Goal: Find specific page/section: Find specific page/section

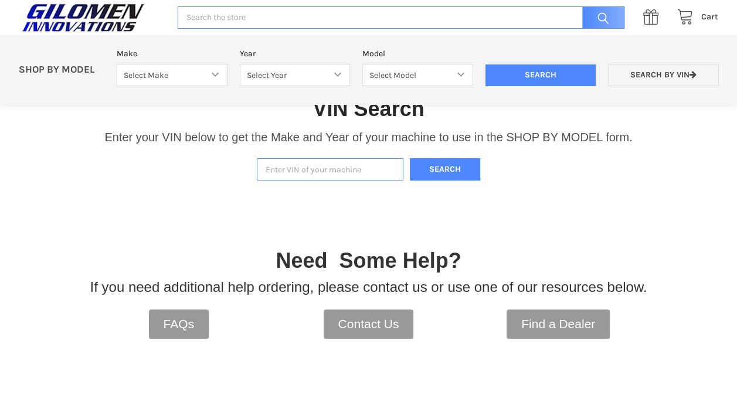
click at [302, 169] on input "Enter VIN of your machine" at bounding box center [330, 169] width 147 height 23
click at [319, 168] on input "Enter VIN of your machine" at bounding box center [330, 169] width 147 height 23
click at [217, 74] on select "Select Make Bobcat UTV Gravely UTV ACE 900 RANGER 570 Ranger 700 / 800 RANGER 9…" at bounding box center [172, 75] width 111 height 23
select select "353"
click at [117, 64] on select "Select Make Bobcat UTV Gravely UTV ACE 900 RANGER 570 Ranger 700 / 800 RANGER 9…" at bounding box center [172, 75] width 111 height 23
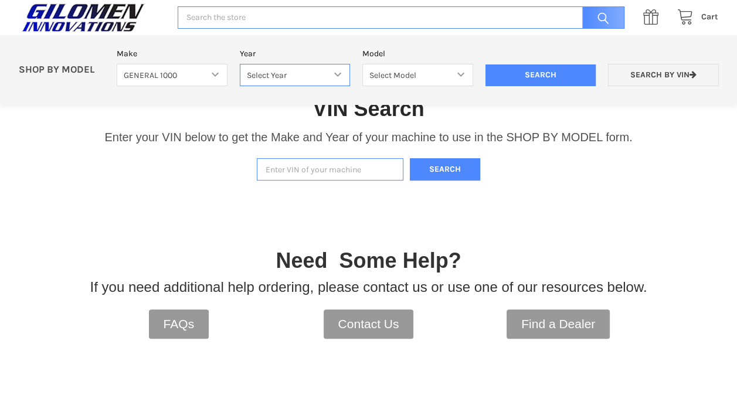
click at [332, 72] on select "Select Year [DATE] 2017 2018 2019 2020 2021 2022 2023 2024 2025 2026" at bounding box center [295, 75] width 111 height 23
select select "357"
click at [240, 64] on select "Select Year [DATE] 2017 2018 2019 2020 2021 2022 2023 2024 2025 2026" at bounding box center [295, 75] width 111 height 23
click at [430, 81] on select "Select Model General 1000 General 1000 4 Passenger" at bounding box center [417, 75] width 111 height 23
select select "193"
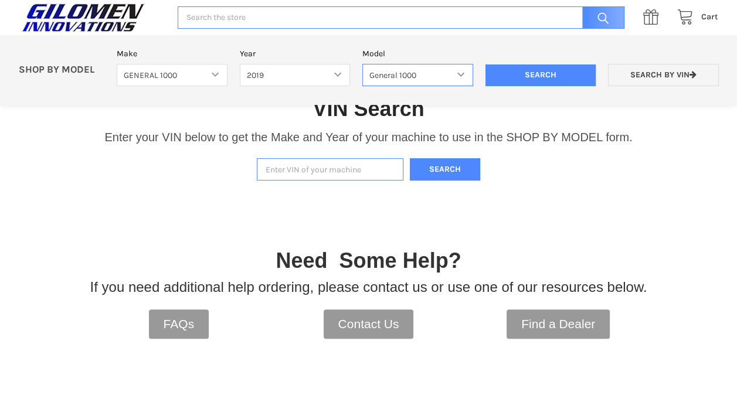
click at [362, 64] on select "Select Model General 1000 General 1000 4 Passenger" at bounding box center [417, 75] width 111 height 23
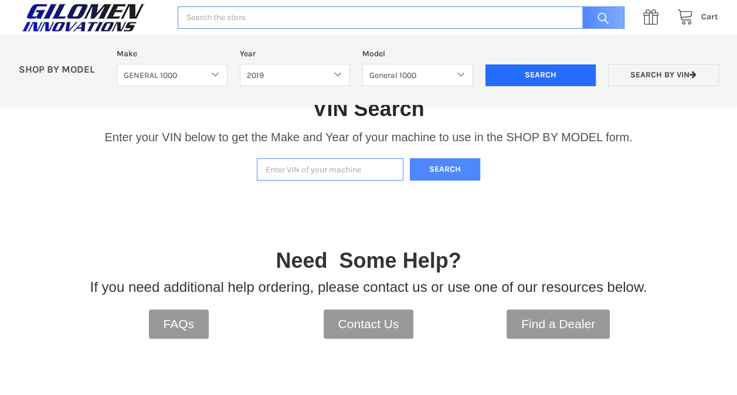
click at [509, 80] on input "Search" at bounding box center [541, 76] width 111 height 22
